Goal: Information Seeking & Learning: Learn about a topic

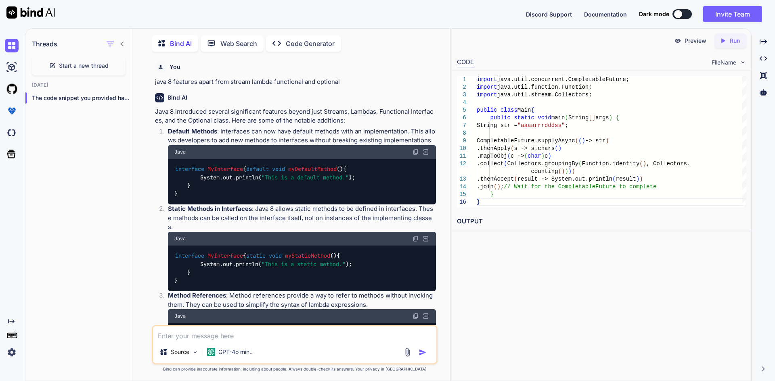
scroll to position [4741, 0]
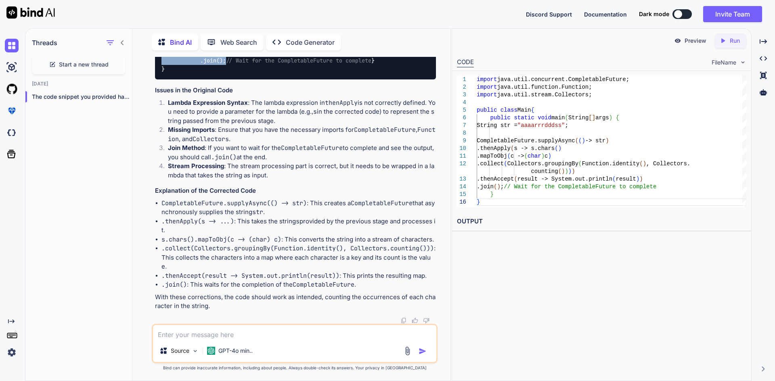
click at [244, 73] on code "import java.util.concurrent.CompletableFuture; import java.util.function.Functi…" at bounding box center [293, 23] width 265 height 99
click at [275, 73] on code "import java.util.concurrent.CompletableFuture; import java.util.function.Functi…" at bounding box center [293, 23] width 265 height 99
drag, startPoint x: 239, startPoint y: 224, endPoint x: 358, endPoint y: 226, distance: 119.4
click at [358, 73] on code "import java.util.concurrent.CompletableFuture; import java.util.function.Functi…" at bounding box center [293, 23] width 265 height 99
copy code "result -> System.out.println(result)"
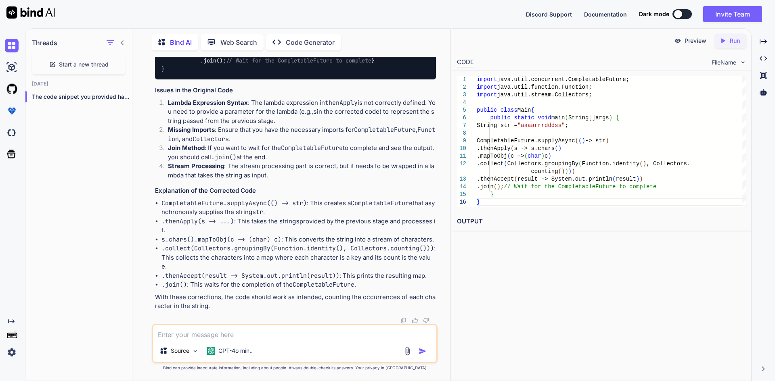
scroll to position [4871, 0]
drag, startPoint x: 250, startPoint y: 152, endPoint x: 284, endPoint y: 157, distance: 35.0
click at [284, 126] on p "Lambda Expression Syntax : The lambda expression in thenApply is not correctly …" at bounding box center [302, 111] width 268 height 27
click at [298, 162] on p "Join Method : If you want to wait for the CompletableFuture to complete and see…" at bounding box center [302, 153] width 268 height 18
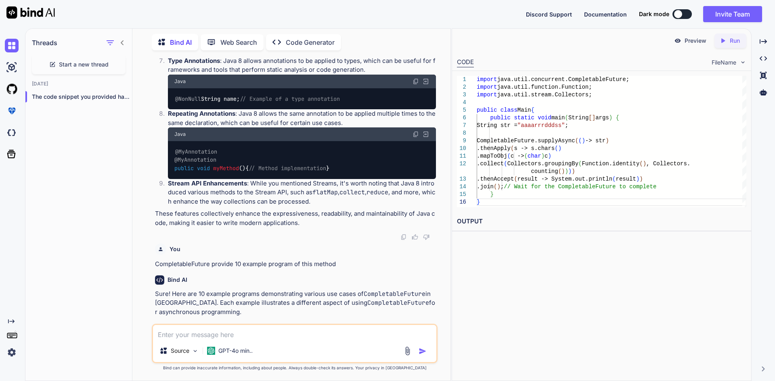
scroll to position [484, 0]
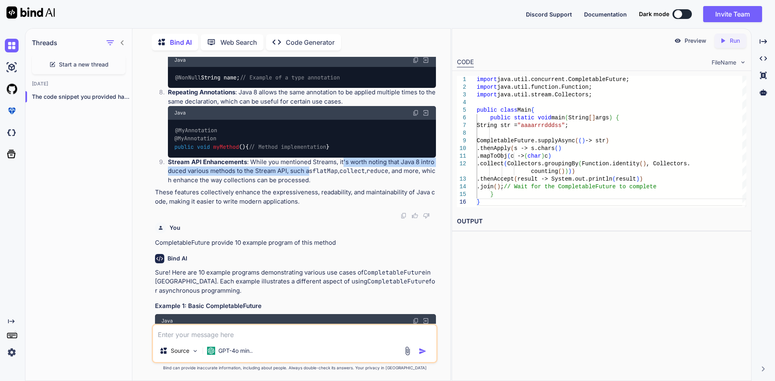
drag, startPoint x: 341, startPoint y: 202, endPoint x: 307, endPoint y: 214, distance: 35.9
click at [307, 185] on p "Stream API Enhancements : While you mentioned Streams, it's worth noting that J…" at bounding box center [302, 171] width 268 height 27
click at [232, 206] on p "These features collectively enhance the expressiveness, readability, and mainta…" at bounding box center [295, 197] width 281 height 18
drag, startPoint x: 169, startPoint y: 201, endPoint x: 249, endPoint y: 205, distance: 80.8
click at [249, 185] on p "Stream API Enhancements : While you mentioned Streams, it's worth noting that J…" at bounding box center [302, 171] width 268 height 27
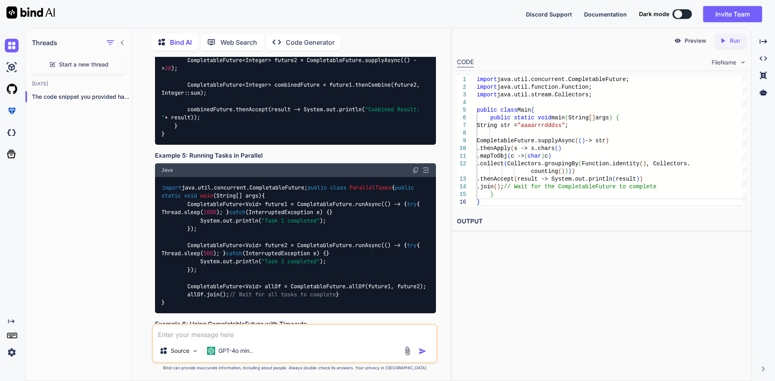
scroll to position [0, 0]
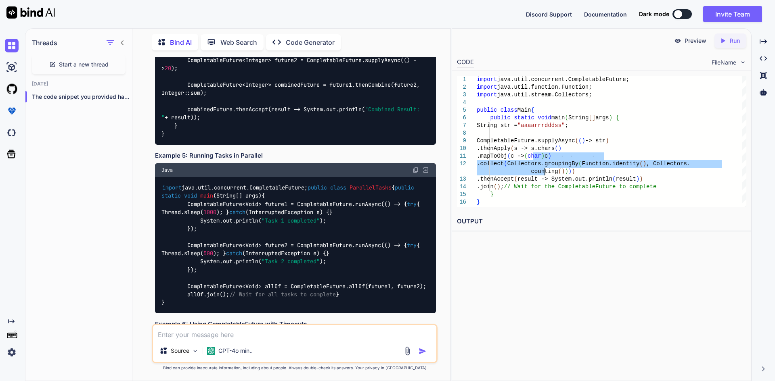
drag, startPoint x: 532, startPoint y: 153, endPoint x: 544, endPoint y: 169, distance: 20.2
click at [544, 169] on div "import java.util.concurrent.CompletableFuture; import java.util.function.Functi…" at bounding box center [612, 142] width 270 height 132
click at [545, 182] on div "import java.util.concurrent.CompletableFuture; import java.util.function.Functi…" at bounding box center [612, 142] width 270 height 132
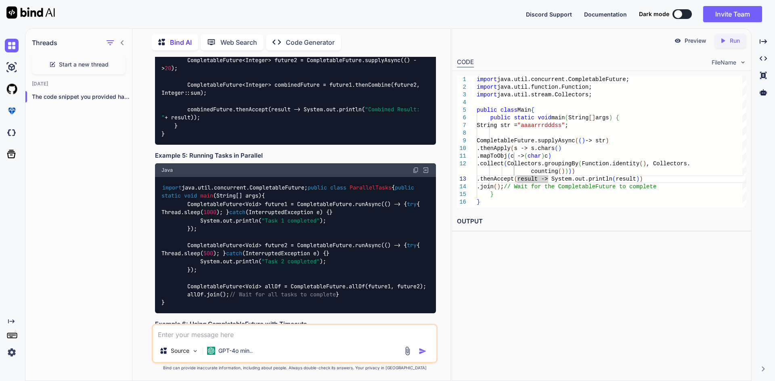
click at [544, 203] on div "import java.util.concurrent.CompletableFuture; import java.util.function.Functi…" at bounding box center [612, 142] width 270 height 132
drag, startPoint x: 514, startPoint y: 181, endPoint x: 540, endPoint y: 188, distance: 26.8
click at [540, 188] on div "import java.util.concurrent.CompletableFuture; import java.util.function.Functi…" at bounding box center [612, 142] width 270 height 132
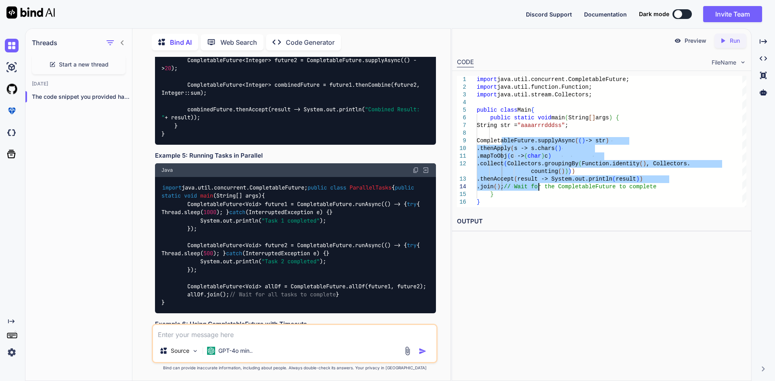
drag, startPoint x: 502, startPoint y: 140, endPoint x: 538, endPoint y: 188, distance: 60.4
click at [538, 188] on div "import java.util.concurrent.CompletableFuture; import java.util.function.Functi…" at bounding box center [612, 142] width 270 height 132
type textarea "import java.util.concurrent.CompletableFuture; import java.util.function.Functi…"
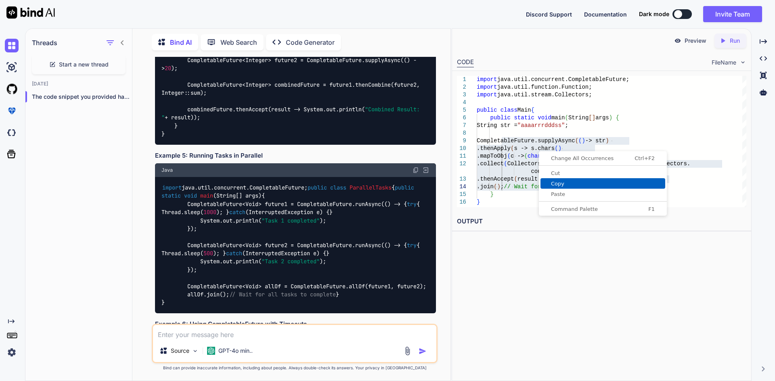
click at [561, 183] on span "Copy" at bounding box center [602, 183] width 125 height 5
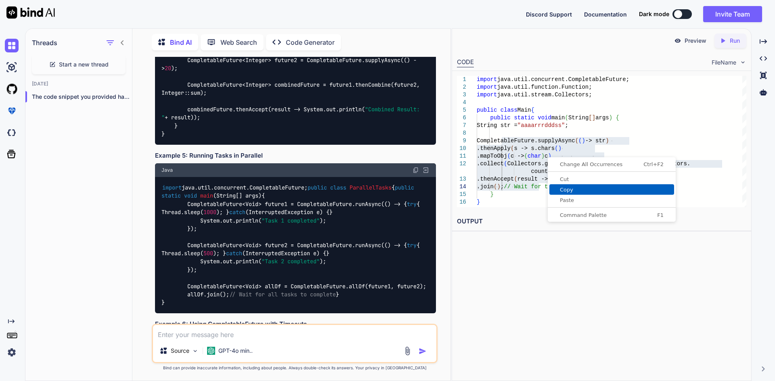
click at [573, 189] on span "Copy" at bounding box center [611, 189] width 125 height 5
